Goal: Task Accomplishment & Management: Manage account settings

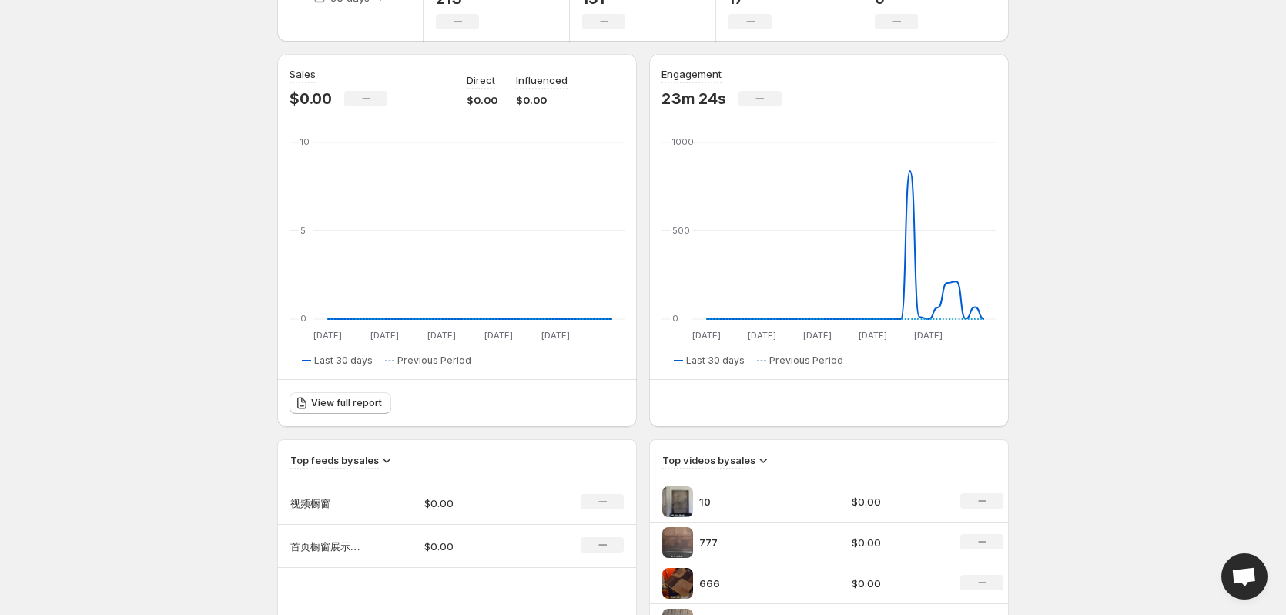
scroll to position [308, 0]
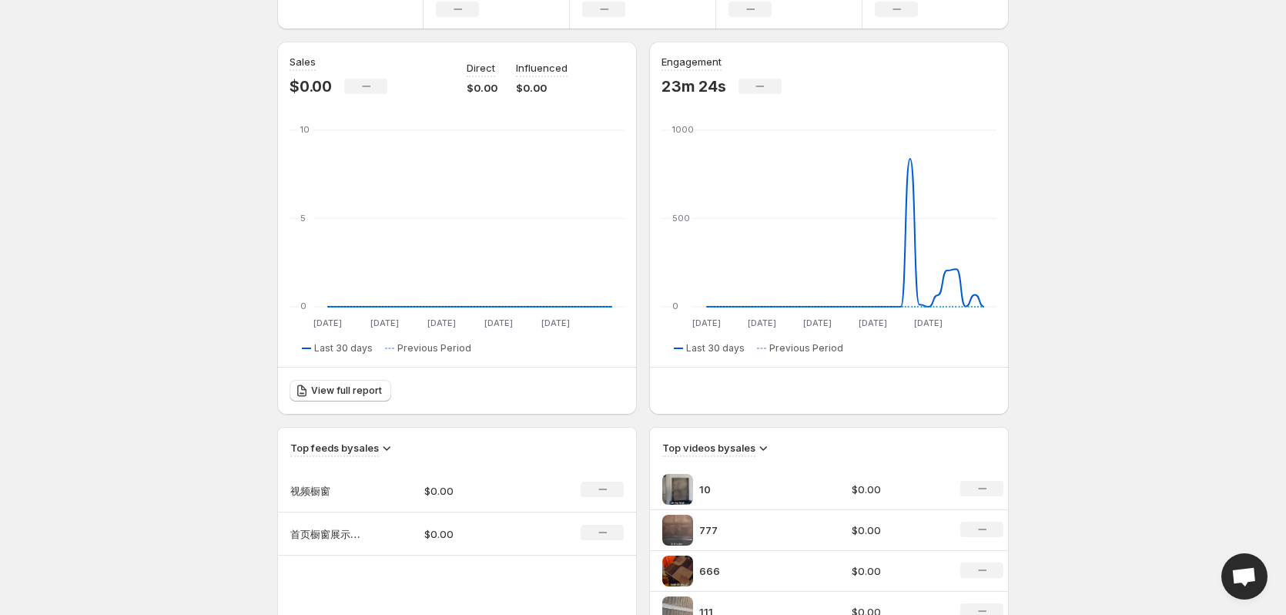
scroll to position [0, 0]
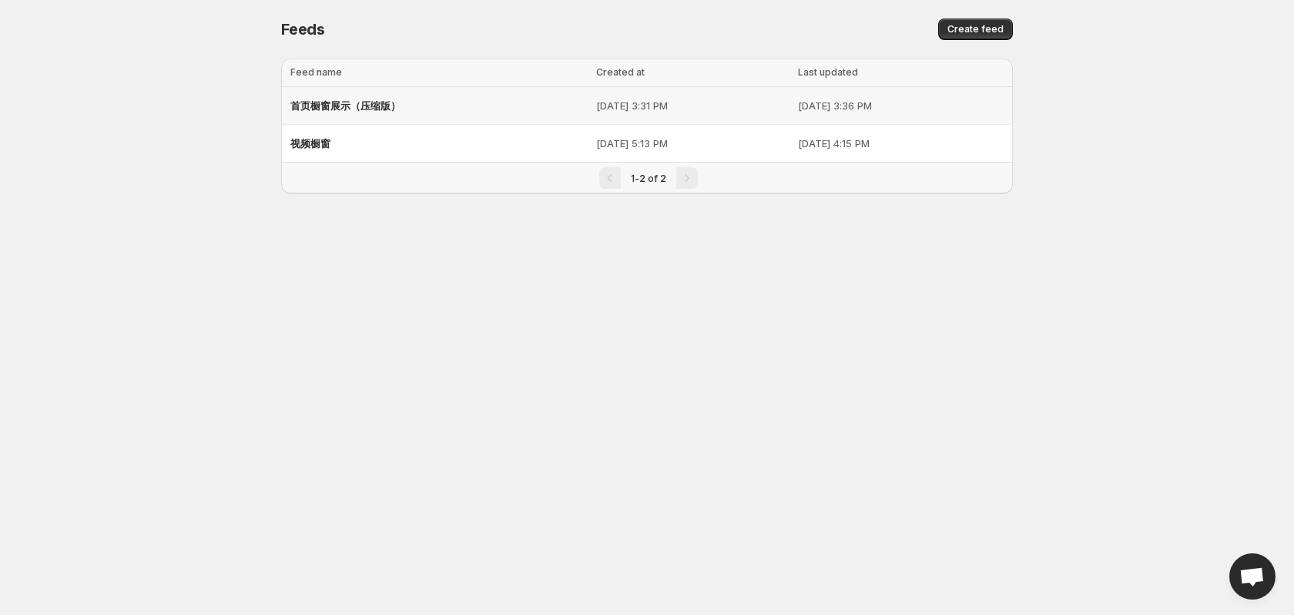
click at [743, 112] on p "[DATE] 3:31 PM" at bounding box center [692, 105] width 193 height 15
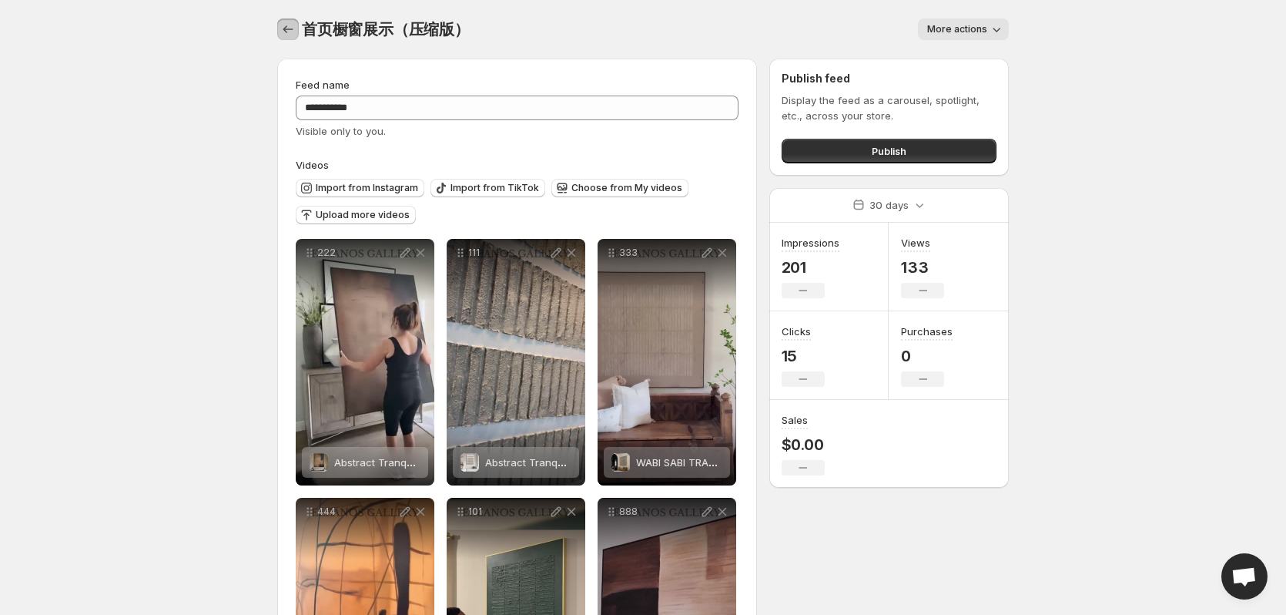
click at [285, 23] on icon "Settings" at bounding box center [287, 29] width 15 height 15
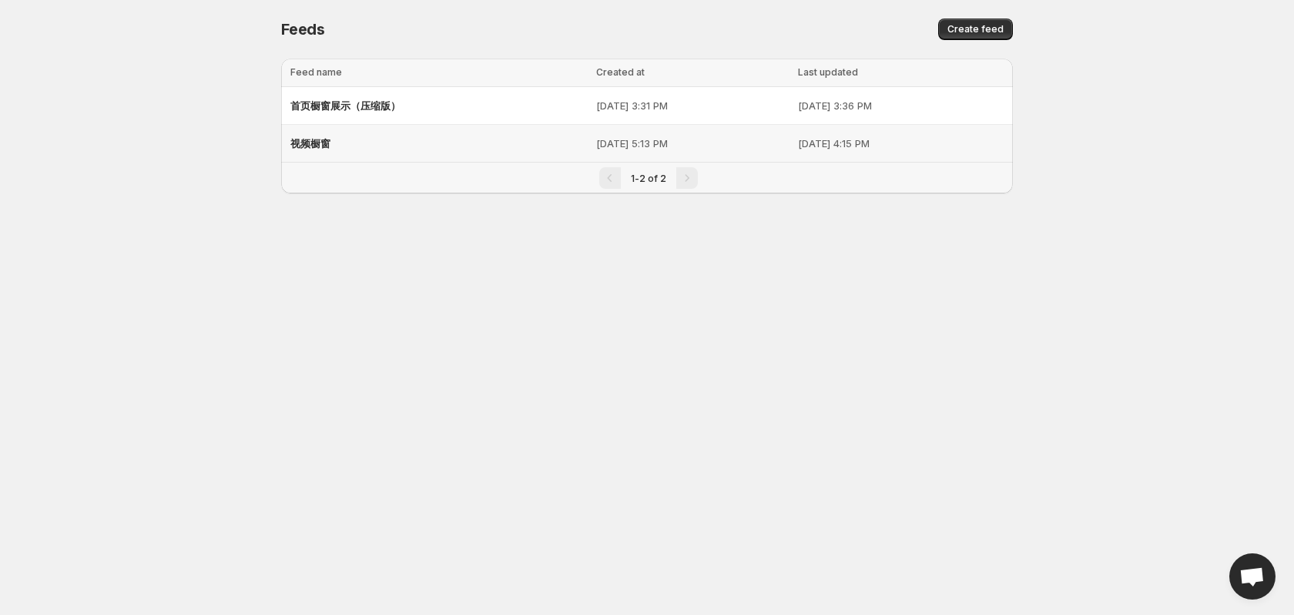
click at [405, 142] on div "视频橱窗" at bounding box center [438, 143] width 297 height 28
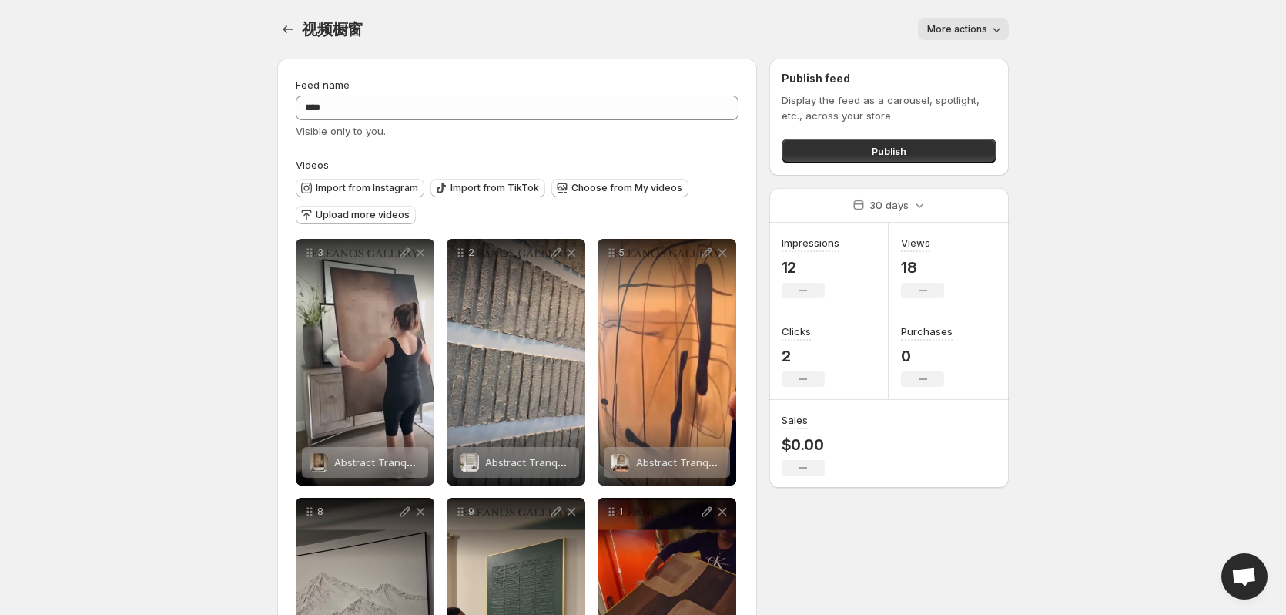
click at [1170, 224] on body "Home Feeds Videos Subscription Settings 视频橱窗. This page is ready 视频橱窗 More acti…" at bounding box center [643, 307] width 1286 height 615
click at [285, 25] on icon "Settings" at bounding box center [287, 29] width 15 height 15
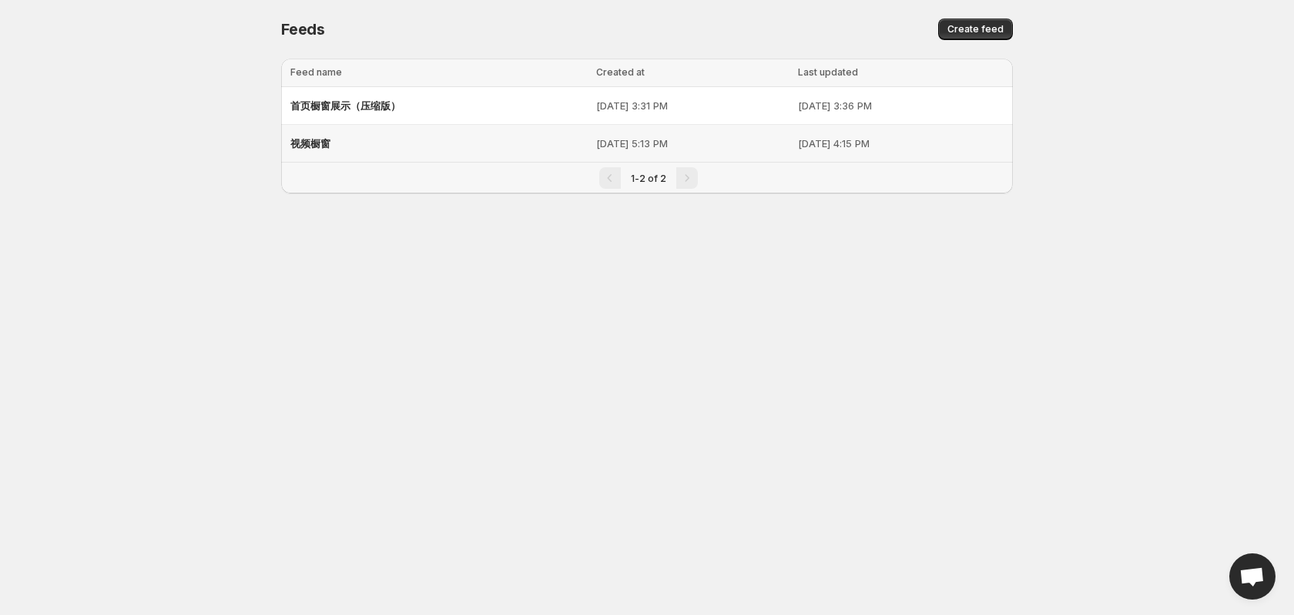
click at [399, 141] on div "视频橱窗" at bounding box center [438, 143] width 297 height 28
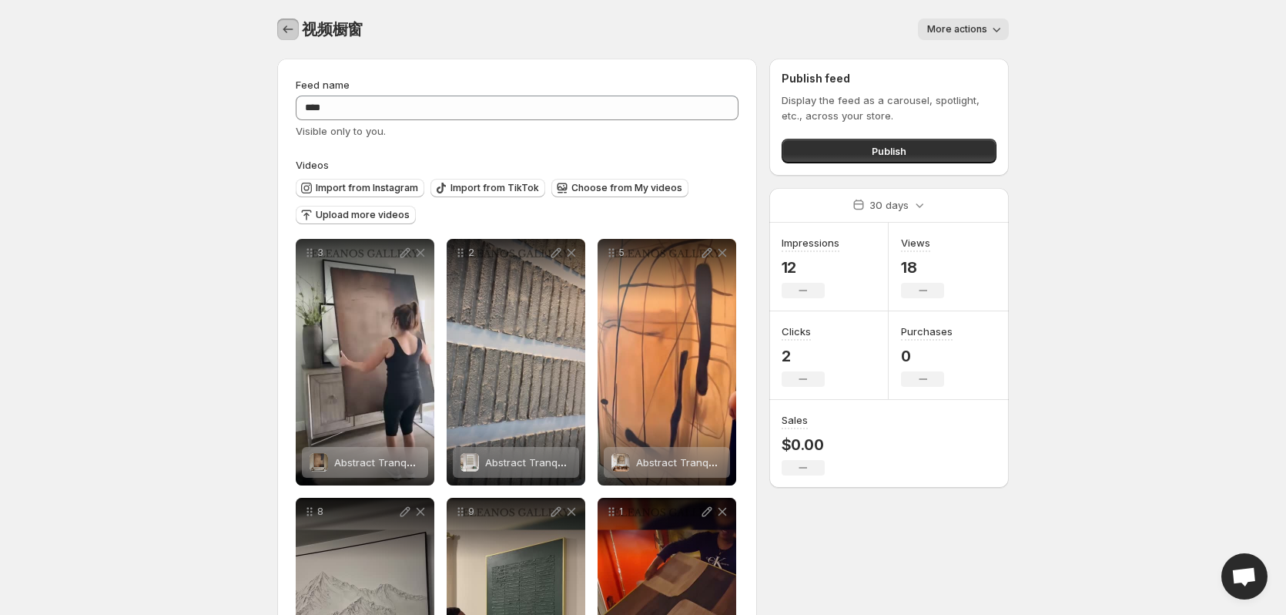
click at [288, 22] on icon "Settings" at bounding box center [287, 29] width 15 height 15
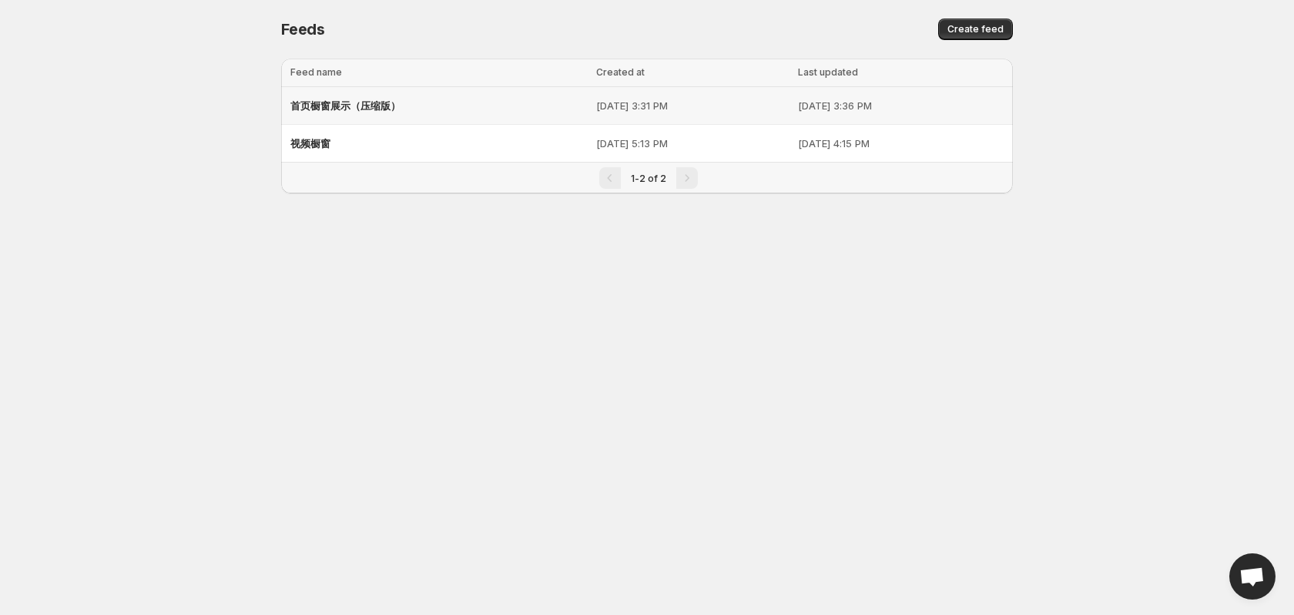
click at [448, 109] on div "首页橱窗展示（压缩版）" at bounding box center [438, 106] width 297 height 28
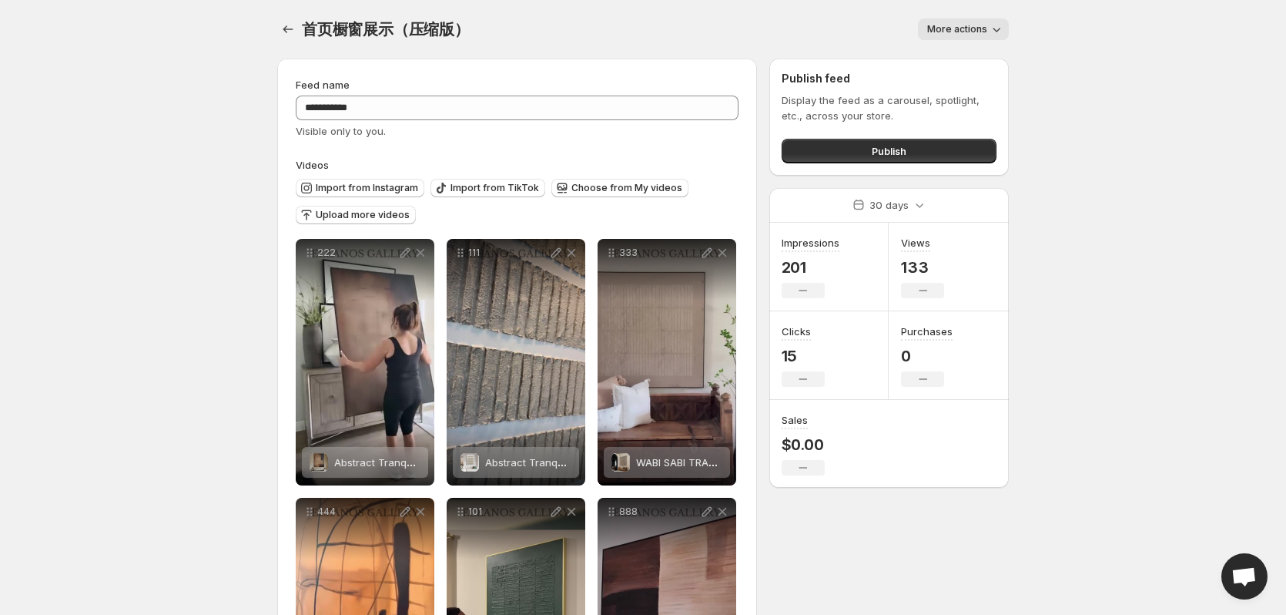
click at [287, 35] on icon "Settings" at bounding box center [287, 29] width 15 height 15
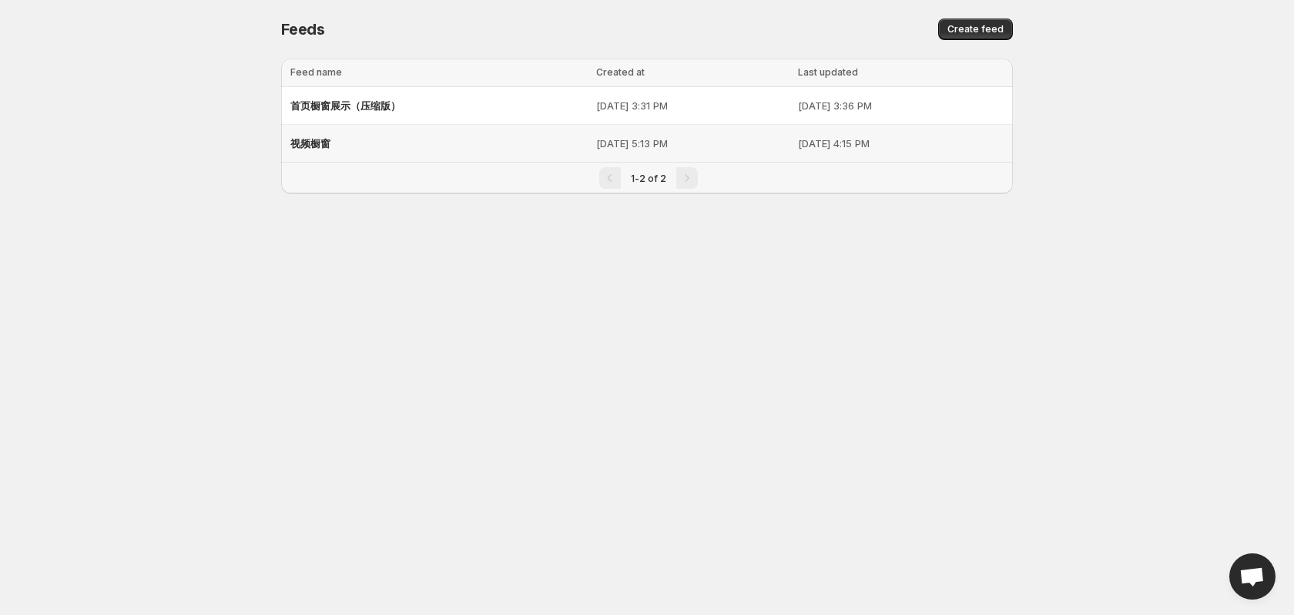
click at [365, 139] on div "视频橱窗" at bounding box center [438, 143] width 297 height 28
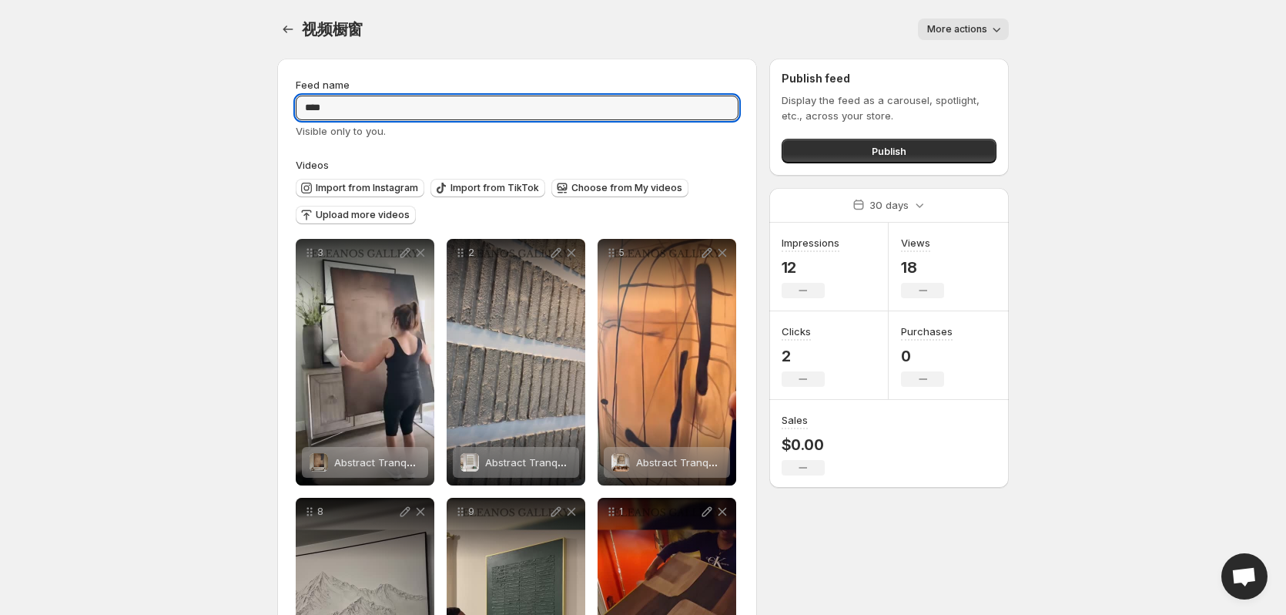
drag, startPoint x: 362, startPoint y: 111, endPoint x: 197, endPoint y: 75, distance: 168.8
click at [200, 75] on body "Home Feeds Videos Subscription Settings 视频橱窗. This page is ready 视频橱窗 More acti…" at bounding box center [643, 307] width 1286 height 615
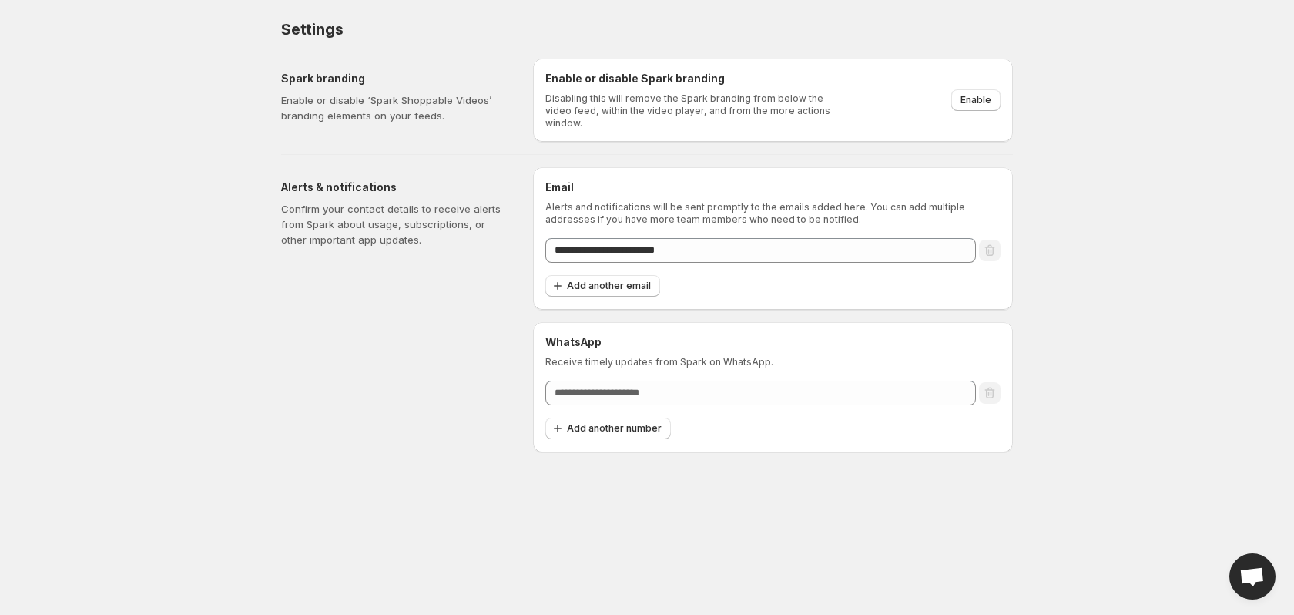
click at [1176, 354] on body "**********" at bounding box center [647, 307] width 1294 height 615
click at [153, 300] on body "**********" at bounding box center [647, 307] width 1294 height 615
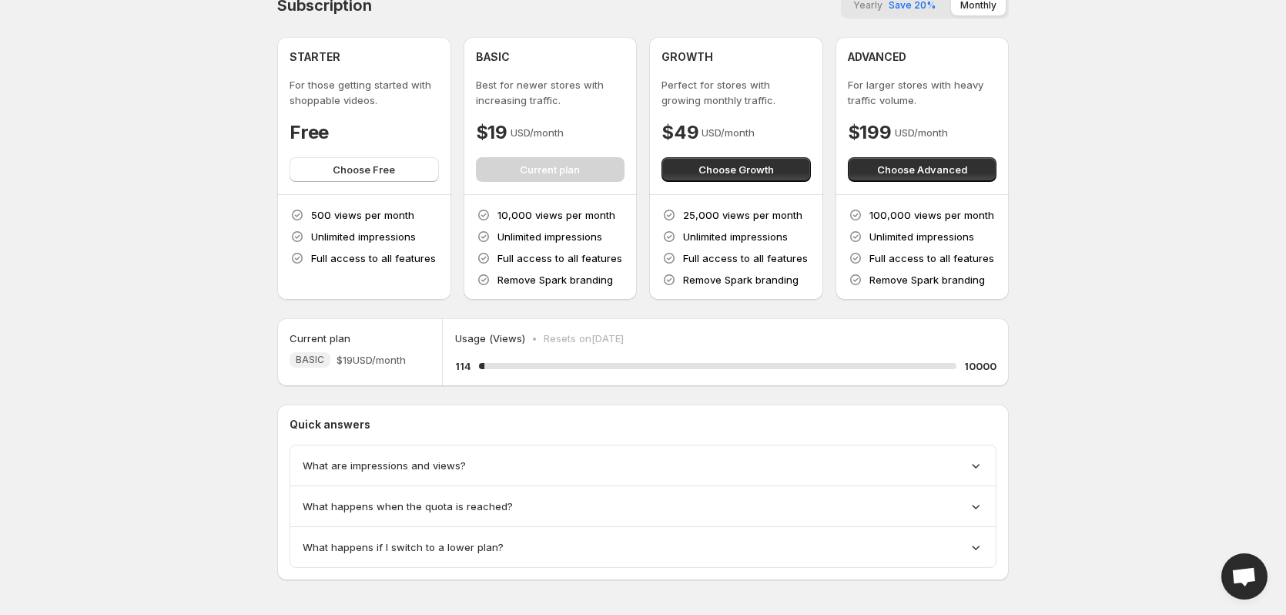
scroll to position [34, 0]
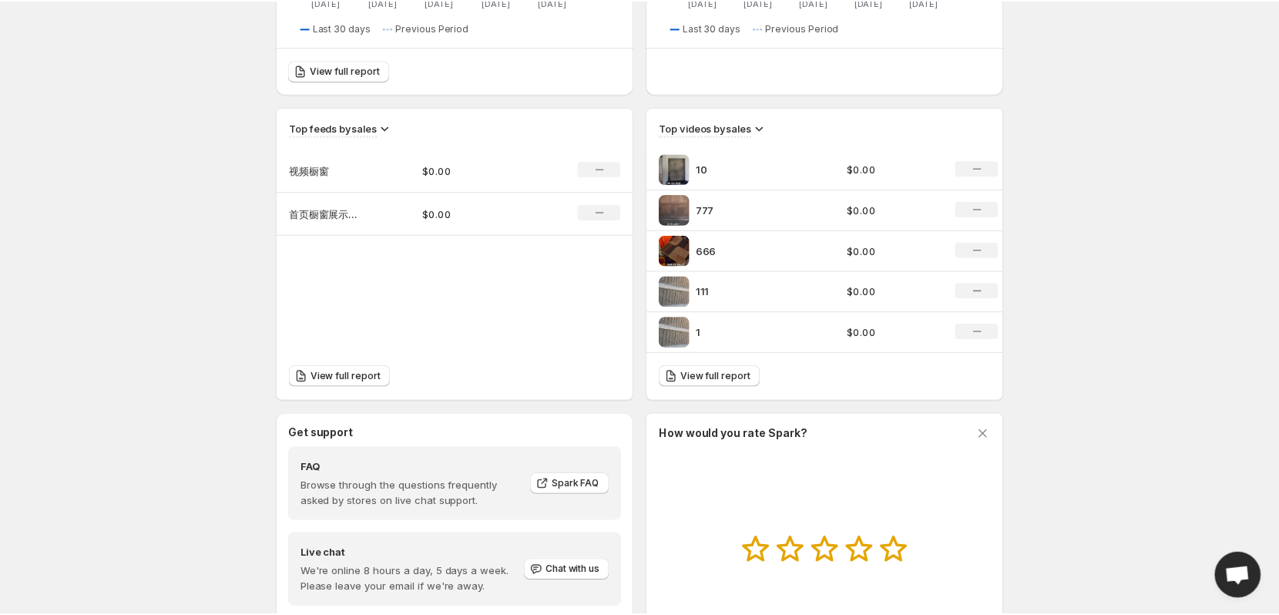
scroll to position [180, 0]
